Goal: Check status: Check status

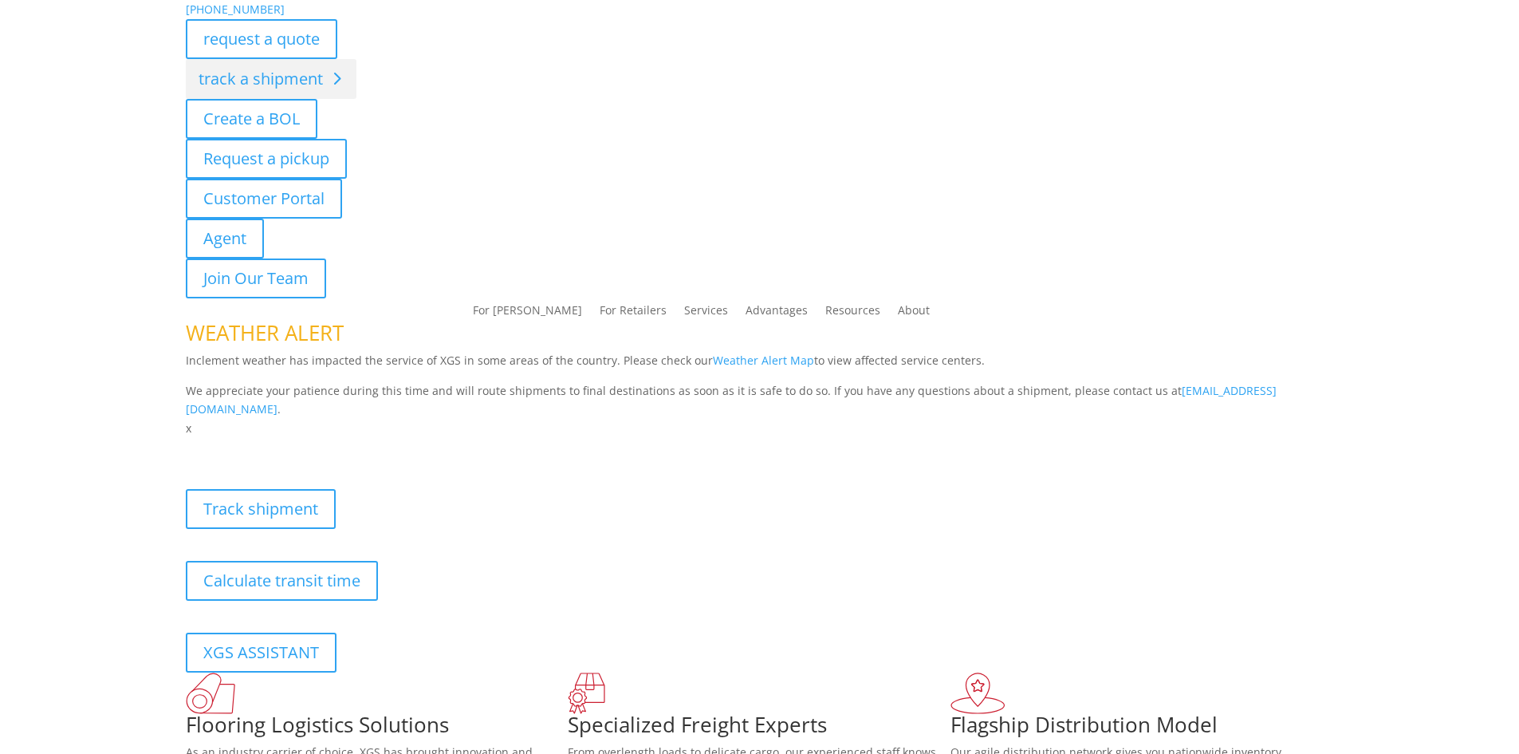
click at [296, 81] on div "[PHONE_NUMBER] request a quote track a shipment Create a BOL Request a pickup C…" at bounding box center [759, 219] width 1519 height 438
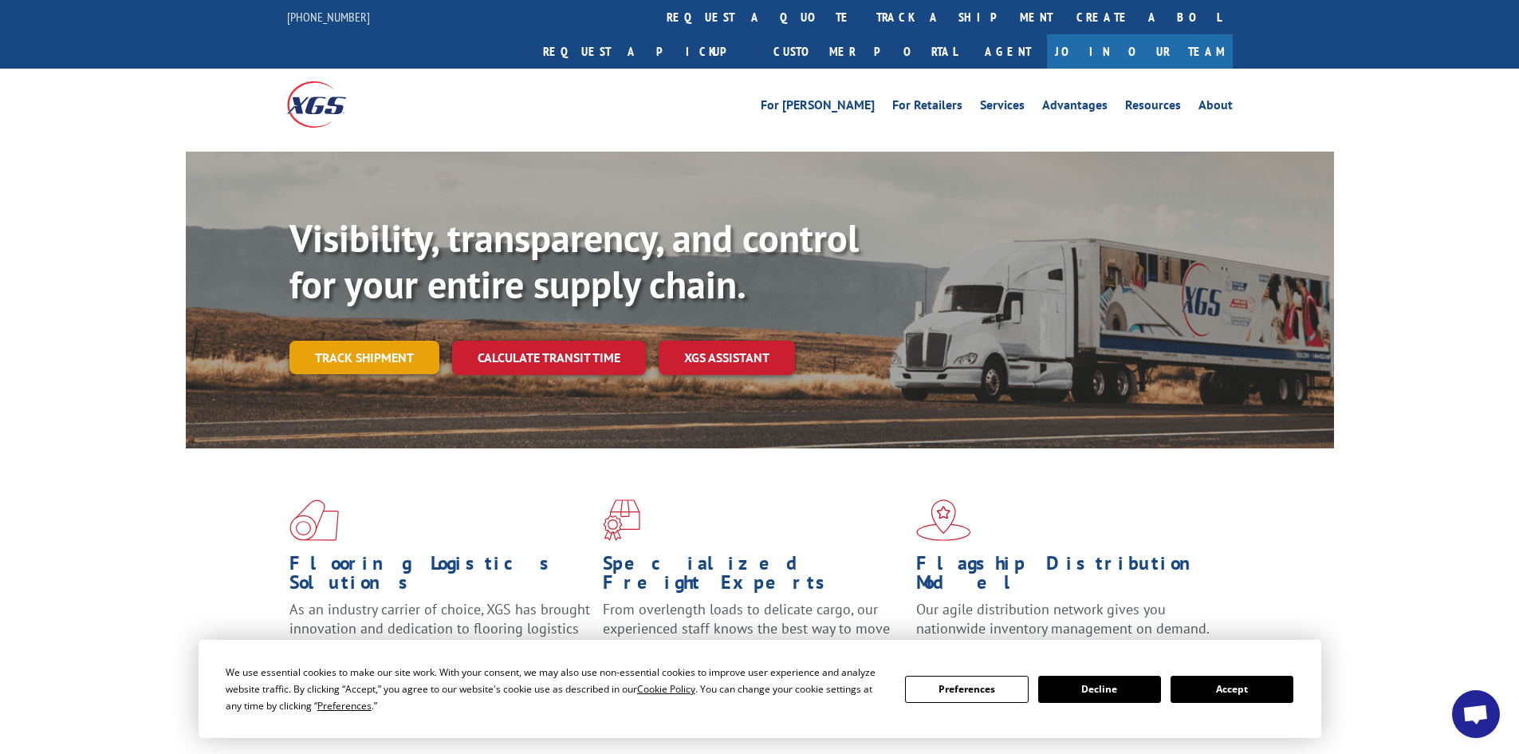
click at [339, 341] on link "Track shipment" at bounding box center [365, 357] width 150 height 33
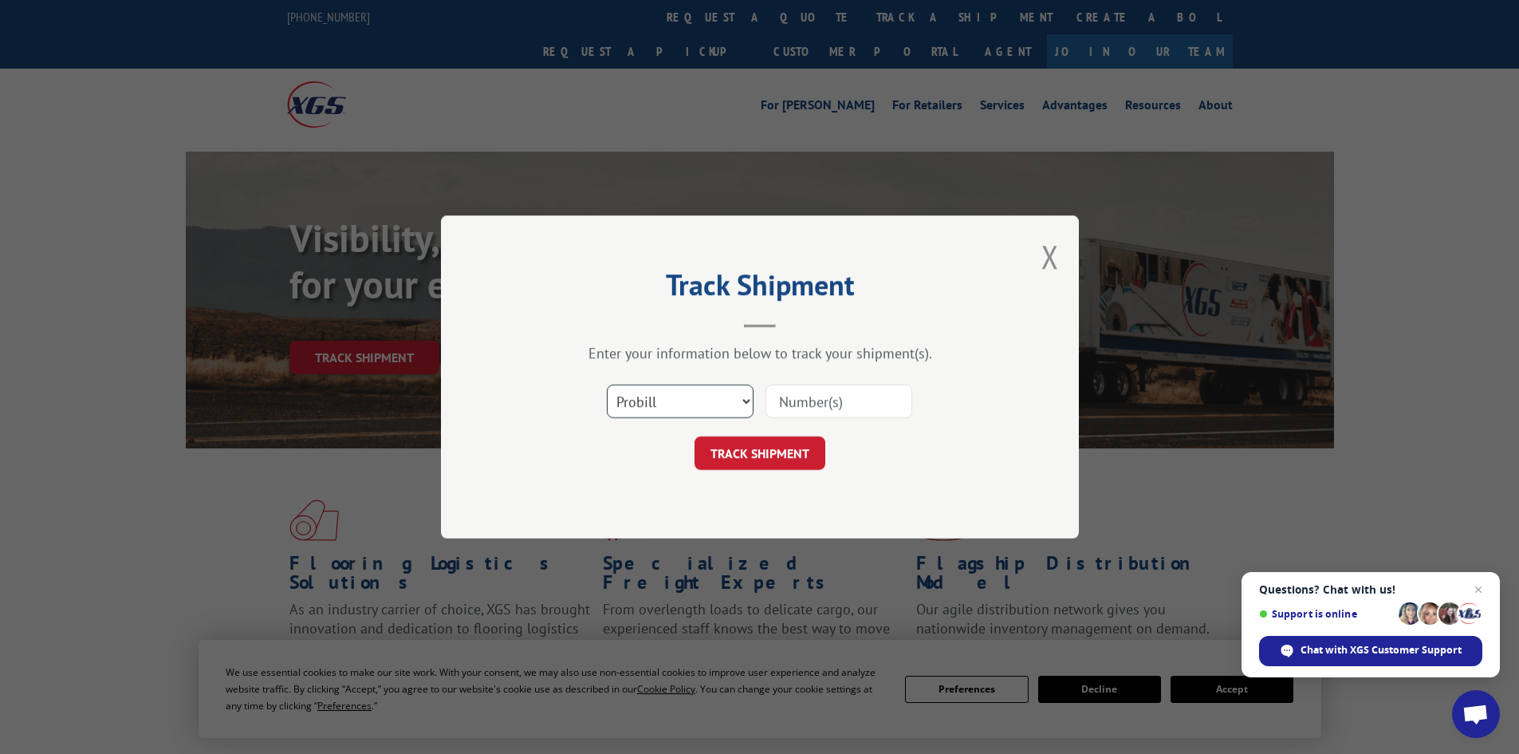
click at [653, 409] on select "Select category... Probill BOL PO" at bounding box center [680, 400] width 147 height 33
select select "po"
click at [607, 384] on select "Select category... Probill BOL PO" at bounding box center [680, 400] width 147 height 33
click at [810, 397] on input at bounding box center [839, 400] width 147 height 33
type input "cg515107"
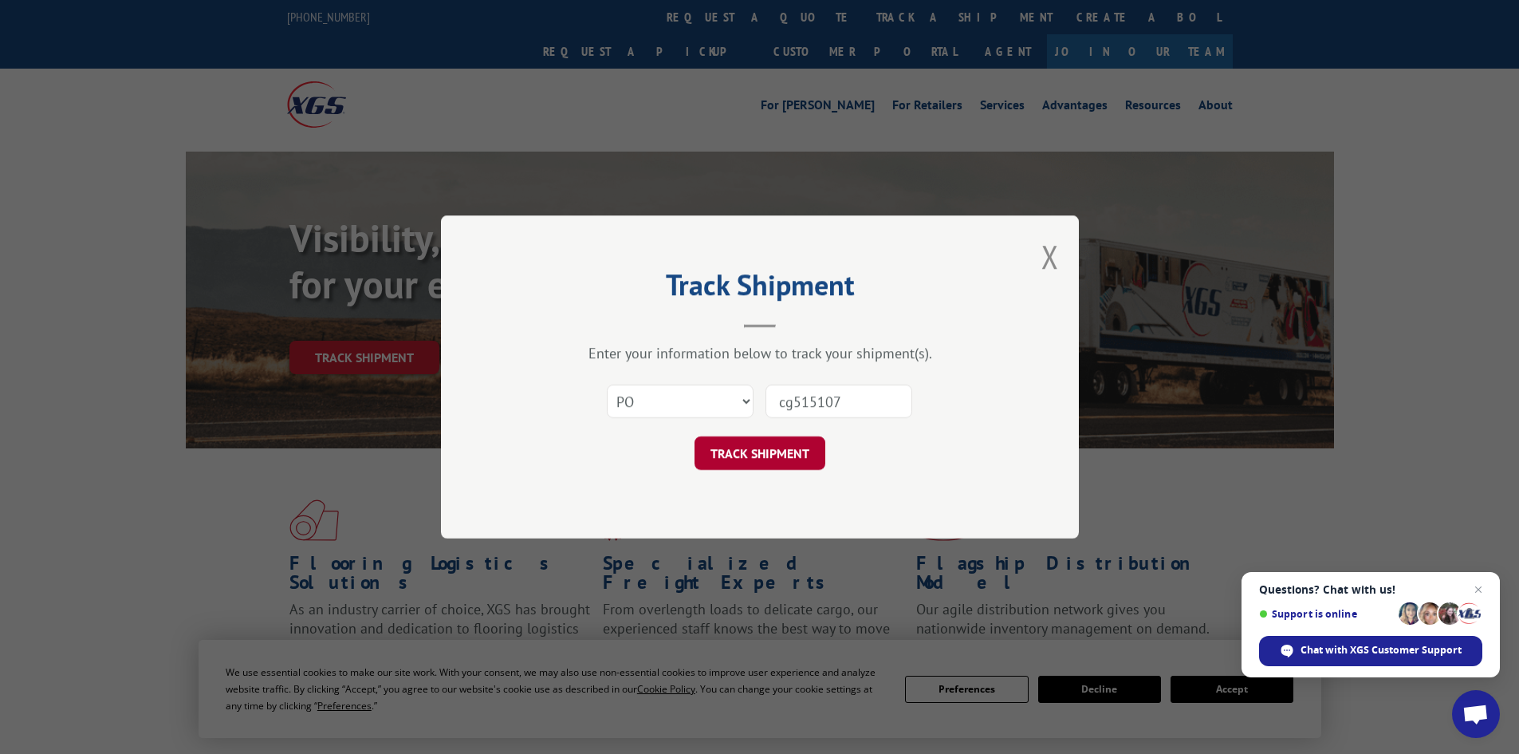
click at [751, 463] on button "TRACK SHIPMENT" at bounding box center [760, 452] width 131 height 33
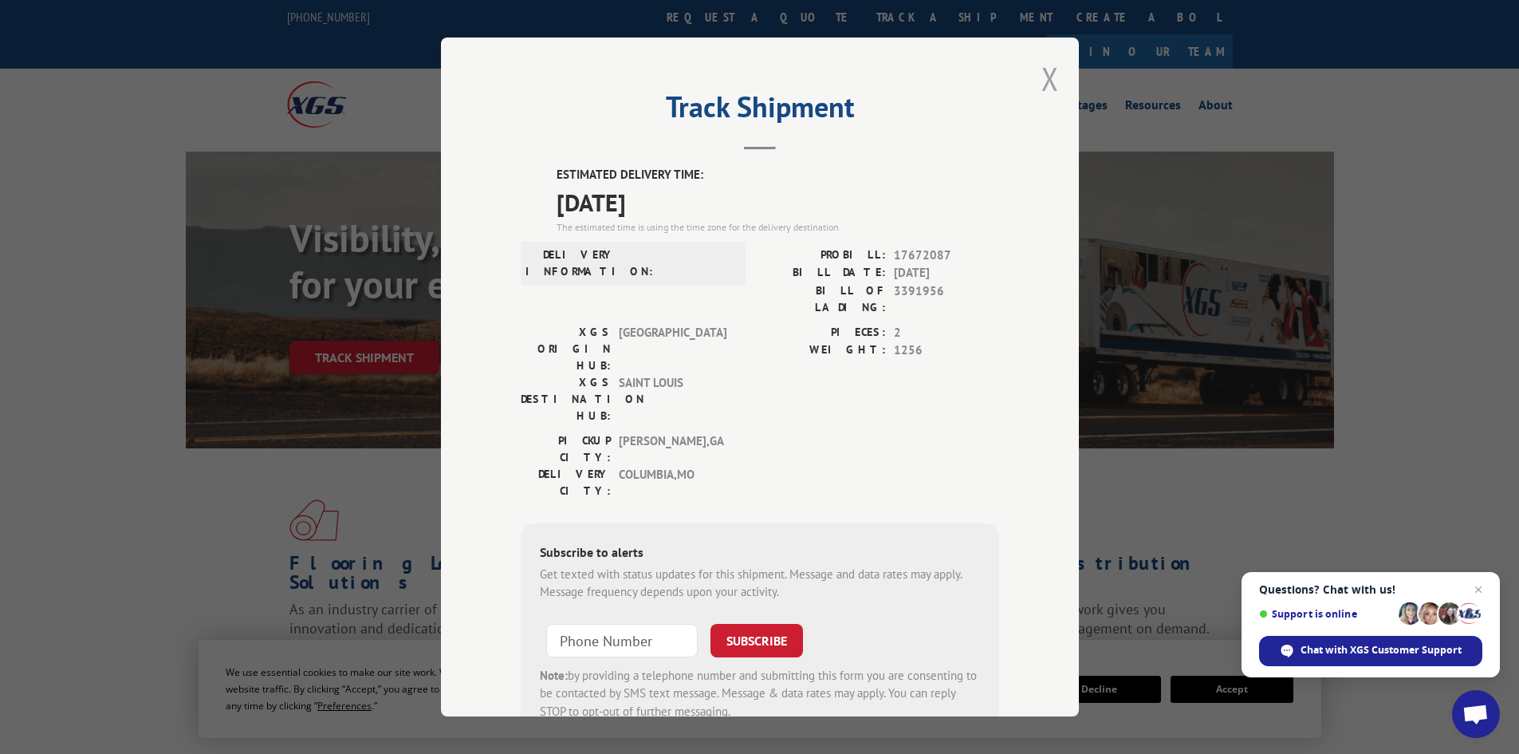
click at [1046, 78] on button "Close modal" at bounding box center [1051, 78] width 18 height 42
